Goal: Information Seeking & Learning: Learn about a topic

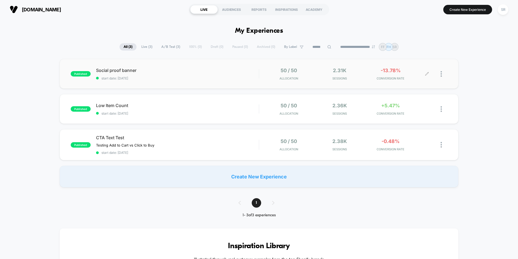
click at [392, 76] on div "-13.78% CONVERSION RATE" at bounding box center [390, 73] width 48 height 13
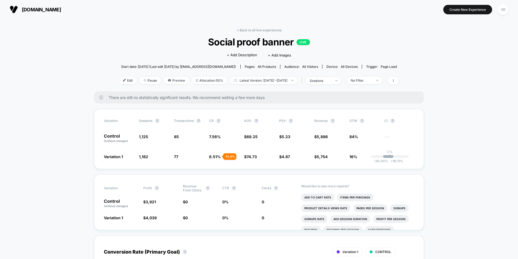
click at [46, 7] on span "[DOMAIN_NAME]" at bounding box center [41, 10] width 39 height 6
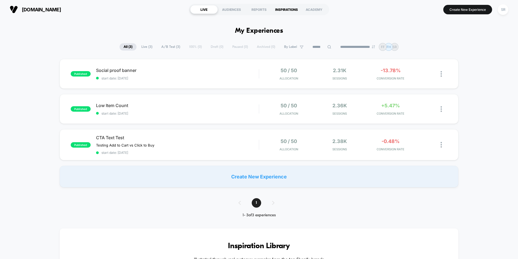
click at [290, 8] on div "INSPIRATIONS" at bounding box center [287, 9] width 28 height 9
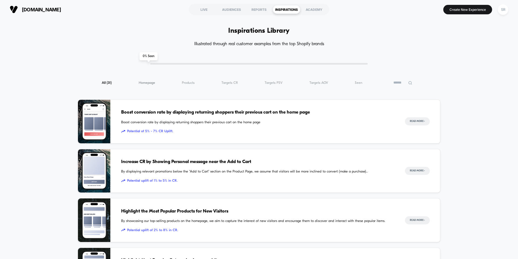
click at [147, 84] on span "Homepage ( 31 )" at bounding box center [147, 83] width 16 height 4
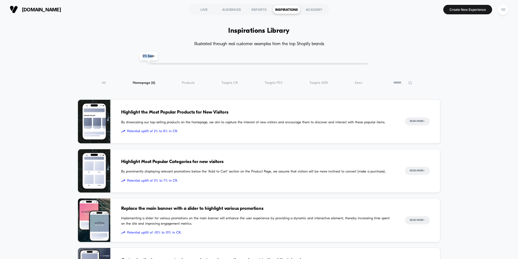
drag, startPoint x: 153, startPoint y: 57, endPoint x: 176, endPoint y: 60, distance: 23.3
click at [176, 59] on div "Inspiration Library Illustrated through real customer examples from the top Sho…" at bounding box center [259, 229] width 363 height 388
click at [181, 65] on div "Inspiration Library Illustrated through real customer examples from the top Sho…" at bounding box center [259, 229] width 363 height 388
click at [181, 64] on div "0 % Seen" at bounding box center [259, 64] width 218 height 2
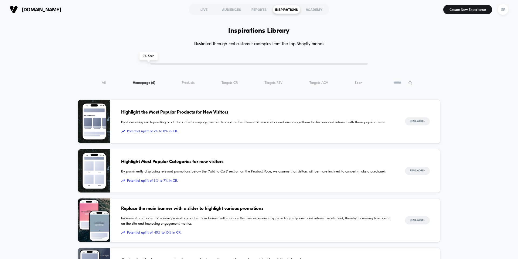
click at [357, 82] on span "Seen ( 6 )" at bounding box center [359, 83] width 8 height 4
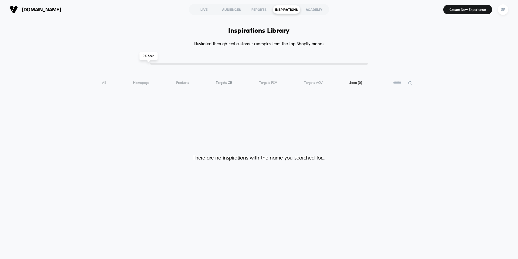
click at [224, 83] on span "Targets CR ( 0 )" at bounding box center [224, 83] width 16 height 4
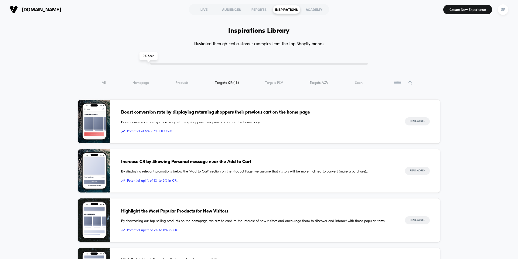
click at [322, 84] on span "Targets AOV ( 18 )" at bounding box center [319, 83] width 19 height 4
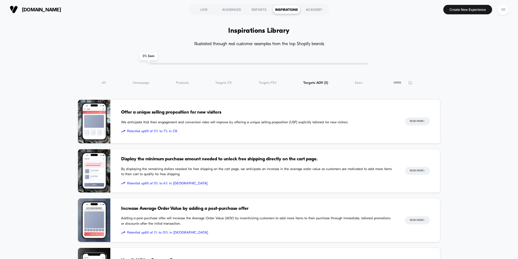
click at [231, 113] on span "Offer a unique selling proposition for new visitors" at bounding box center [257, 112] width 273 height 7
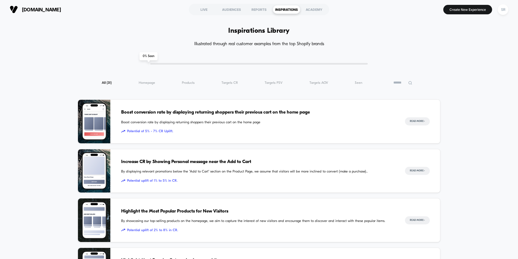
click at [210, 162] on span "Increase CR by Showing Personal message near the Add to Cart" at bounding box center [257, 161] width 273 height 7
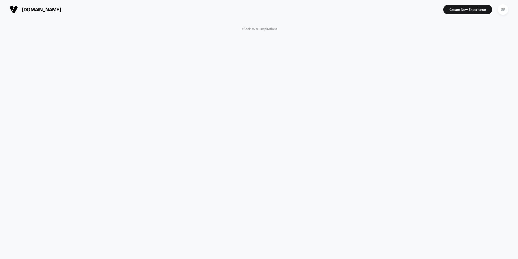
scroll to position [2, 0]
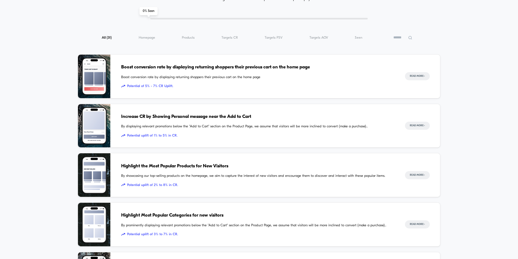
scroll to position [46, 0]
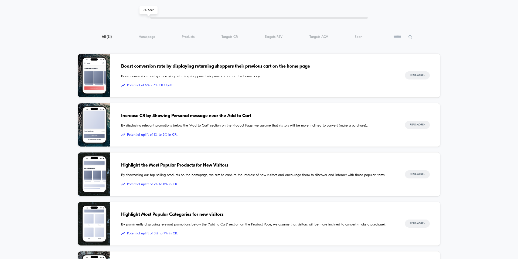
click at [241, 173] on span "By showcasing our top-selling products on the homepage, we aim to capture the i…" at bounding box center [257, 174] width 273 height 5
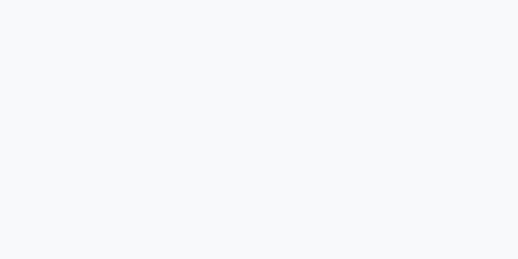
scroll to position [848, 0]
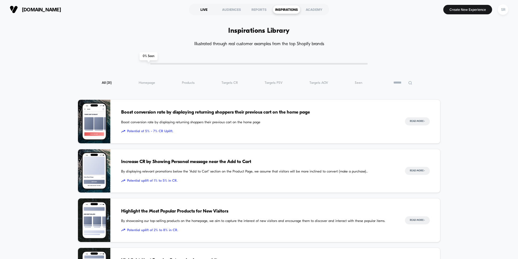
click at [203, 11] on div "LIVE" at bounding box center [204, 9] width 28 height 9
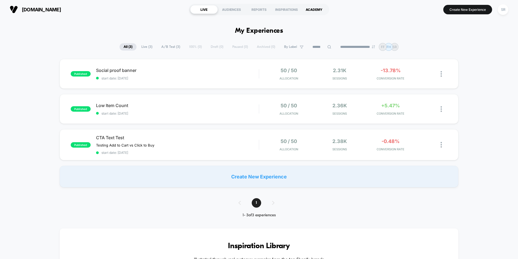
click at [307, 7] on div "ACADEMY" at bounding box center [314, 9] width 28 height 9
click at [292, 10] on div "INSPIRATIONS" at bounding box center [287, 9] width 28 height 9
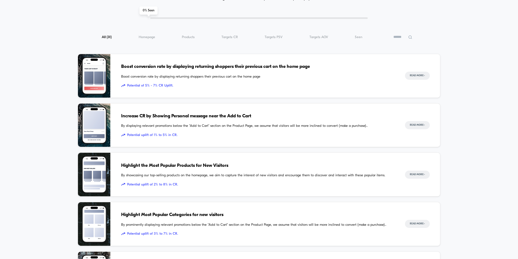
scroll to position [46, 0]
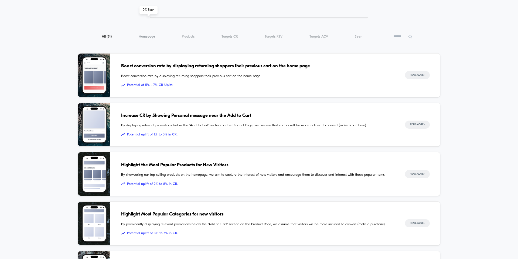
click at [147, 37] on span "Homepage ( 31 )" at bounding box center [147, 37] width 16 height 4
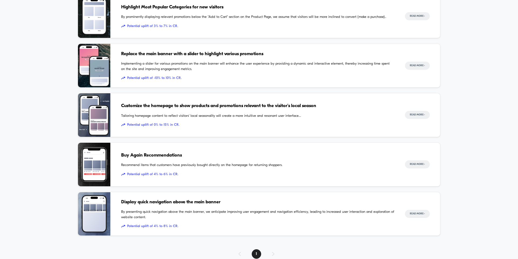
scroll to position [159, 0]
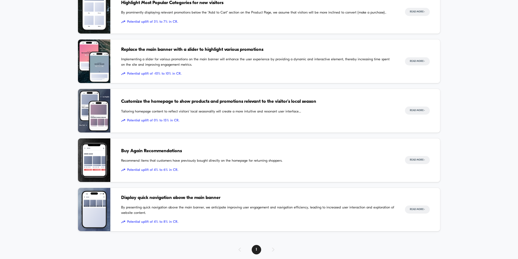
click at [202, 200] on span "Display quick navigation above the main banner" at bounding box center [257, 197] width 273 height 7
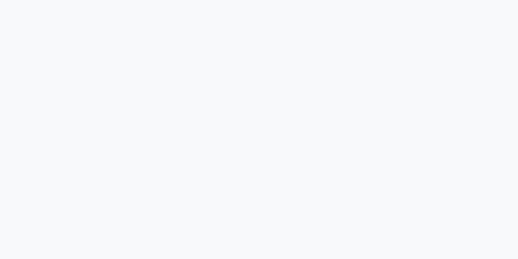
scroll to position [630, 0]
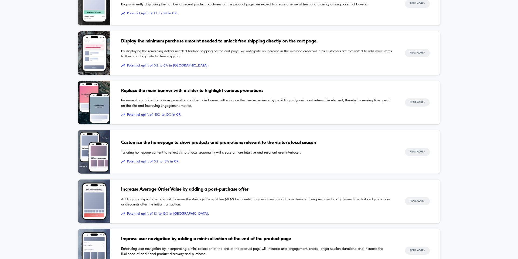
scroll to position [474, 0]
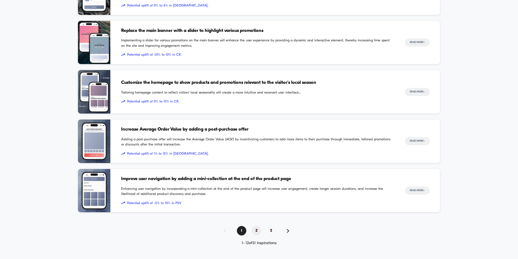
click at [257, 227] on span "2" at bounding box center [256, 230] width 9 height 9
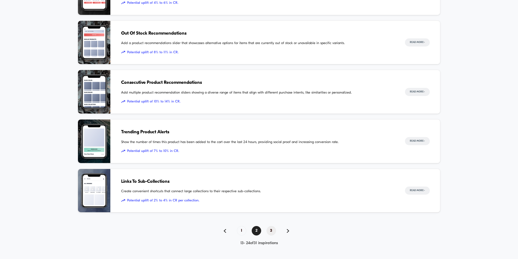
click at [271, 229] on span "3" at bounding box center [271, 230] width 9 height 9
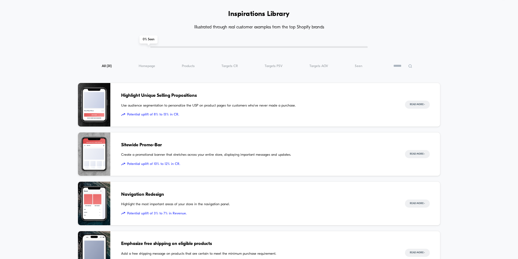
scroll to position [0, 0]
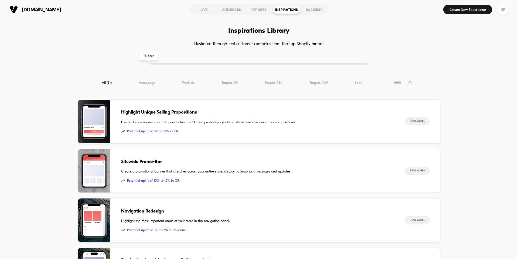
click at [142, 79] on div "All ( 31 ) Homepage ( 31 ) Products ( 31 ) Targets CR ( 31 ) Targets PSV ( 31 )…" at bounding box center [259, 82] width 363 height 6
click at [143, 88] on div "Inspiration Library Illustrated through real customer examples from the top Sho…" at bounding box center [259, 253] width 363 height 437
drag, startPoint x: 146, startPoint y: 83, endPoint x: 123, endPoint y: 86, distance: 23.7
click at [146, 83] on span "Homepage ( 31 )" at bounding box center [147, 83] width 16 height 4
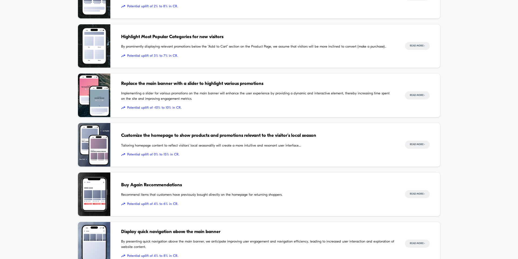
scroll to position [170, 0]
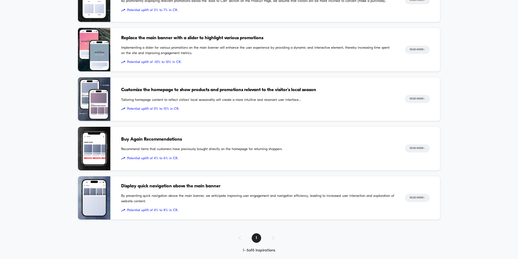
click at [181, 190] on div "Display quick navigation above the main banner By presenting quick navigation a…" at bounding box center [257, 197] width 273 height 43
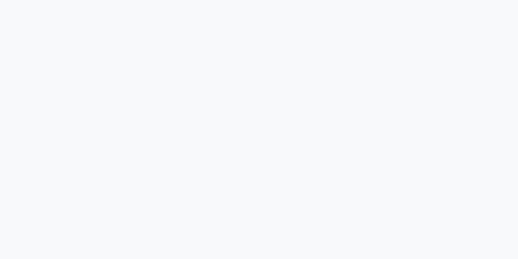
scroll to position [14, 0]
